Goal: Register for event/course

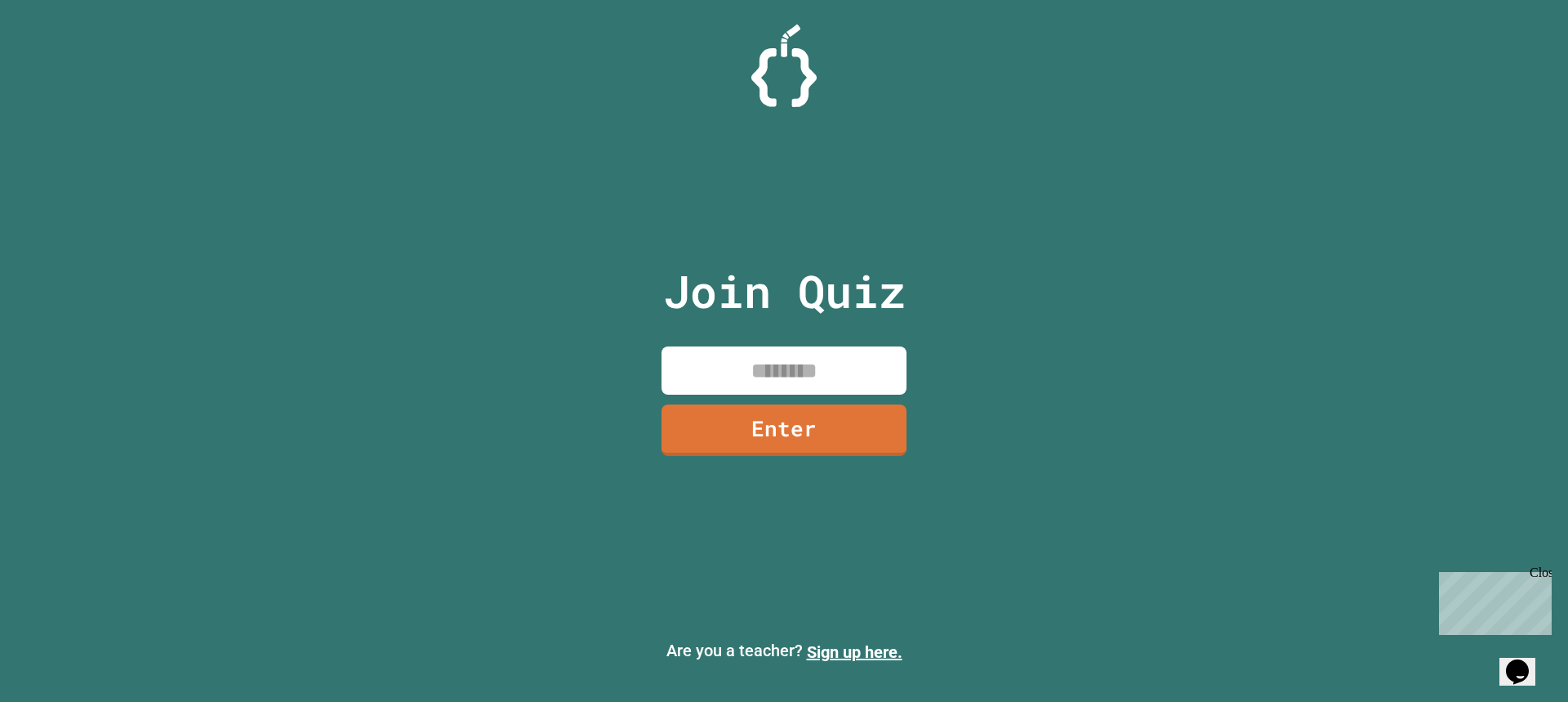
click at [699, 382] on input at bounding box center [784, 371] width 245 height 48
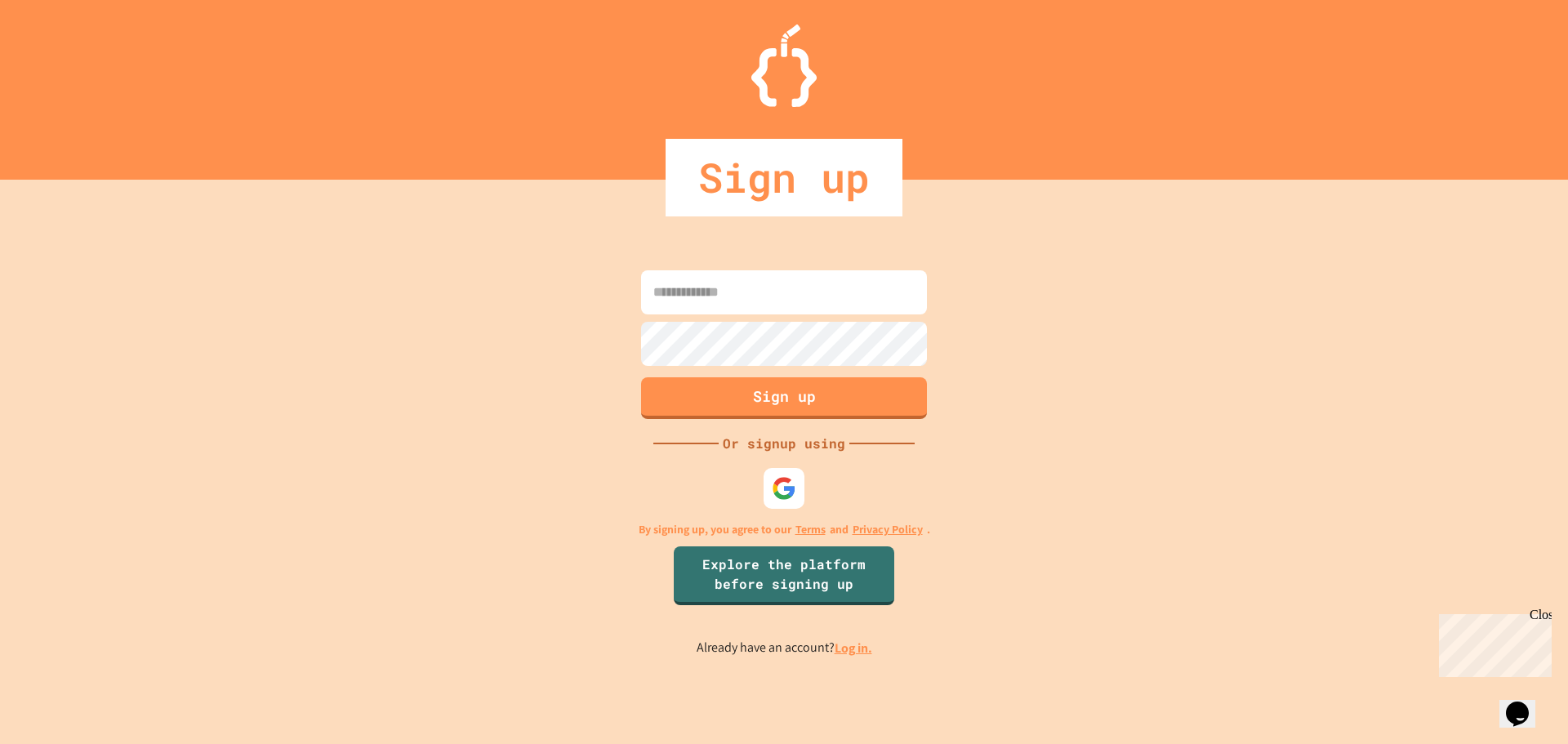
drag, startPoint x: 714, startPoint y: 282, endPoint x: 714, endPoint y: 299, distance: 17.0
click at [714, 289] on input at bounding box center [784, 292] width 286 height 44
click at [776, 493] on img at bounding box center [785, 488] width 27 height 27
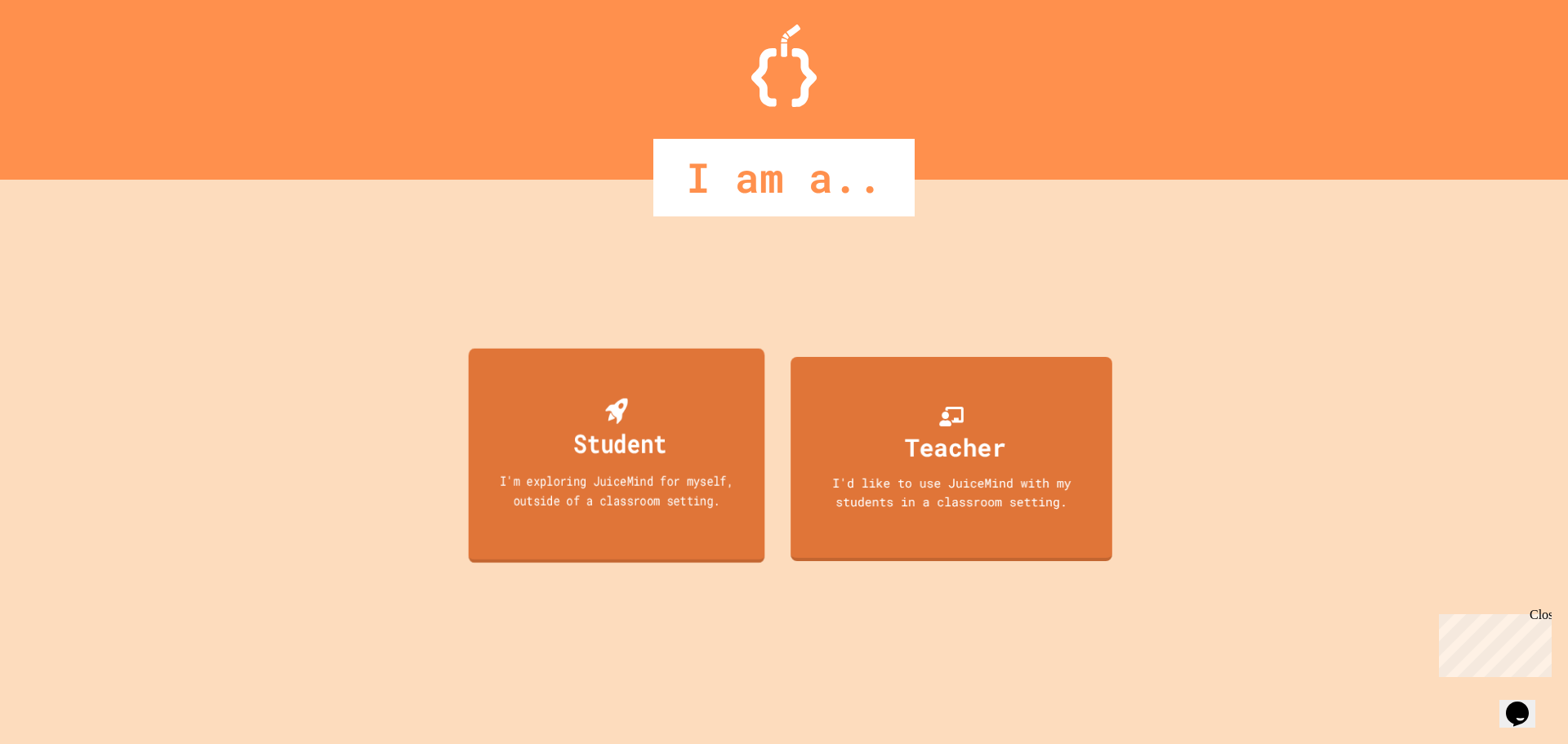
click at [666, 462] on div "Student" at bounding box center [619, 443] width 93 height 38
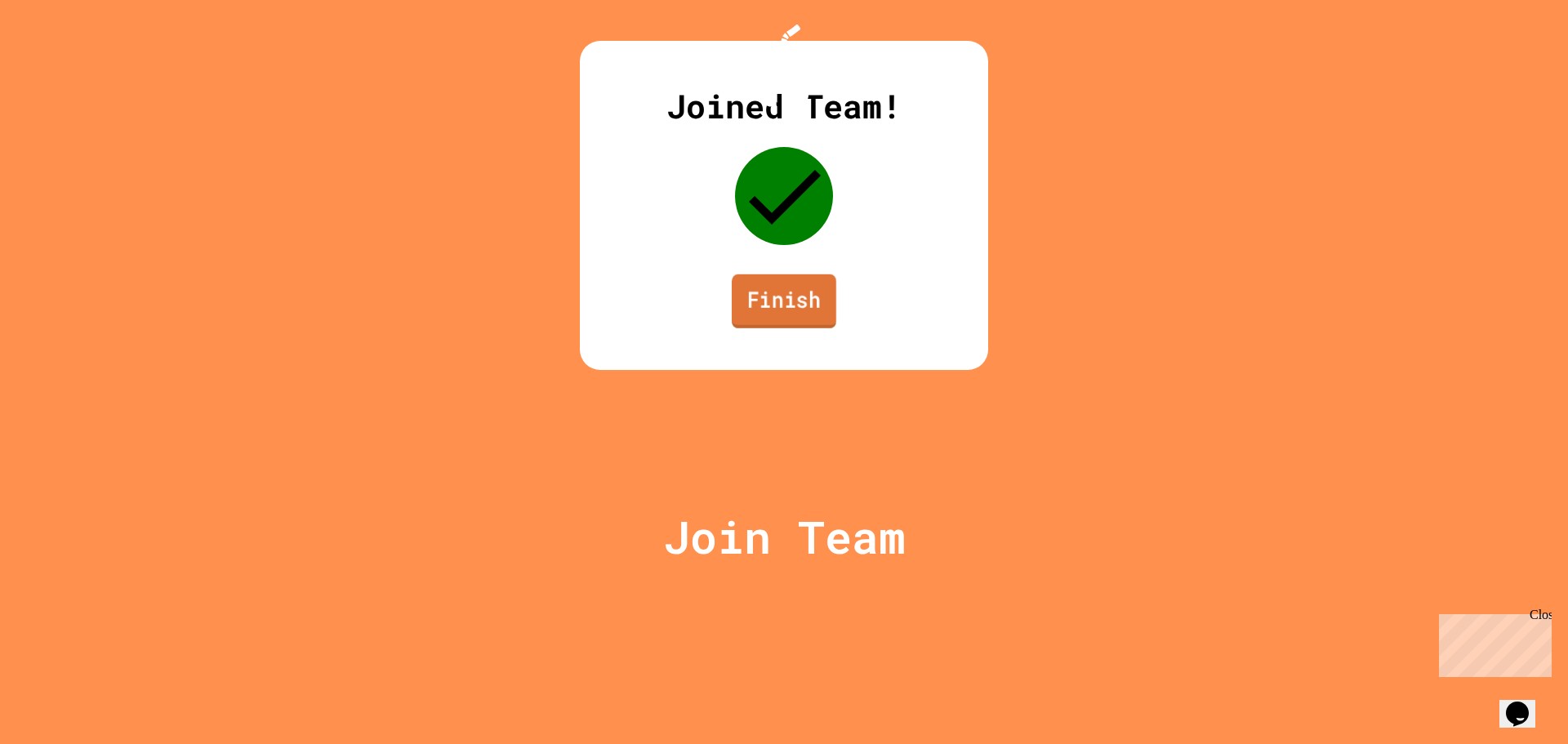
click at [768, 328] on link "Finish" at bounding box center [784, 302] width 104 height 54
